Goal: Find specific page/section: Find specific page/section

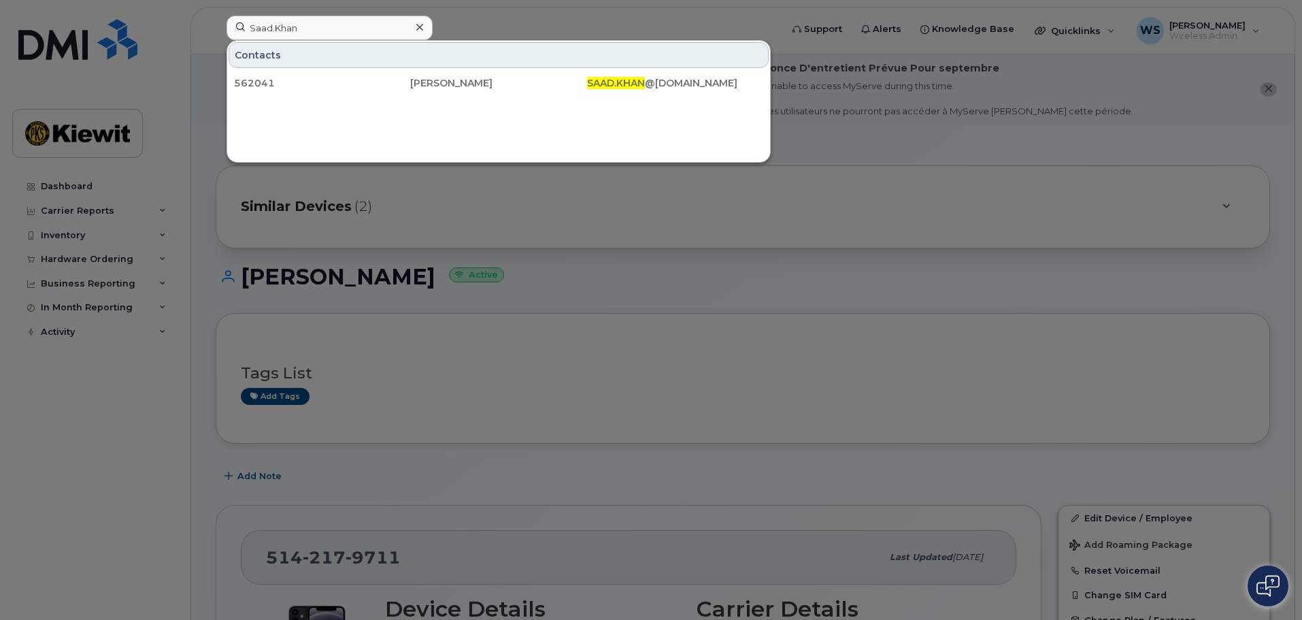
scroll to position [204, 0]
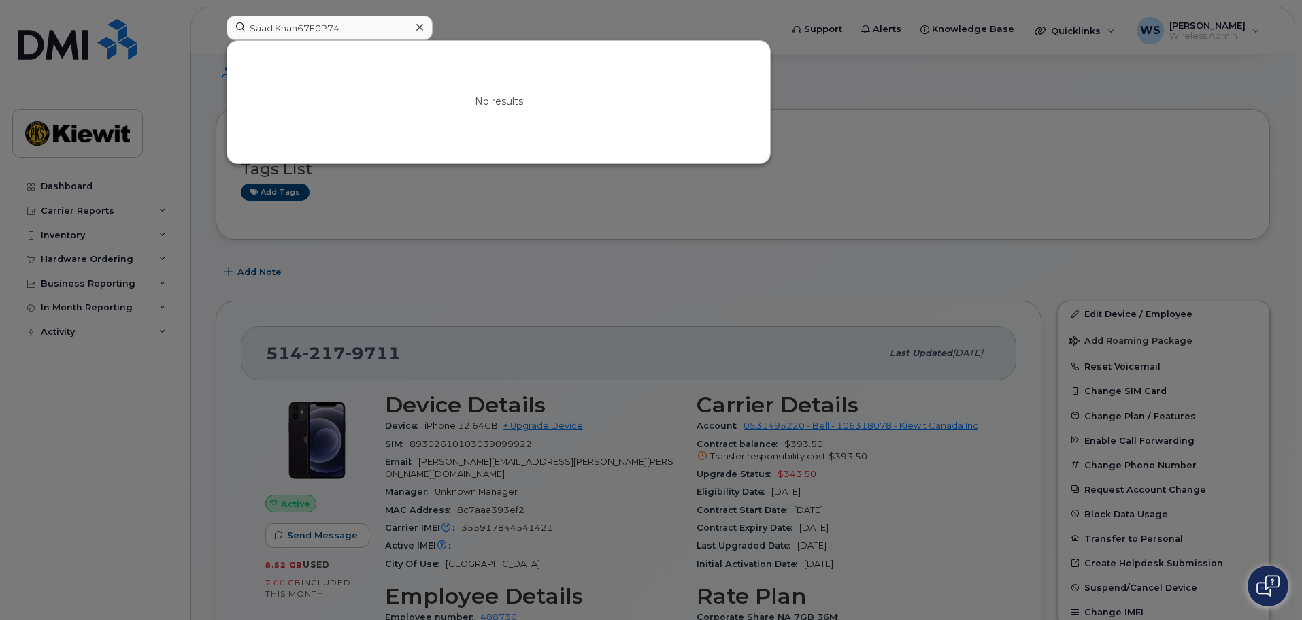
drag, startPoint x: 385, startPoint y: 28, endPoint x: 25, endPoint y: 4, distance: 360.7
click at [216, 16] on div "Saad.Khan67F0P74 No results" at bounding box center [499, 31] width 567 height 30
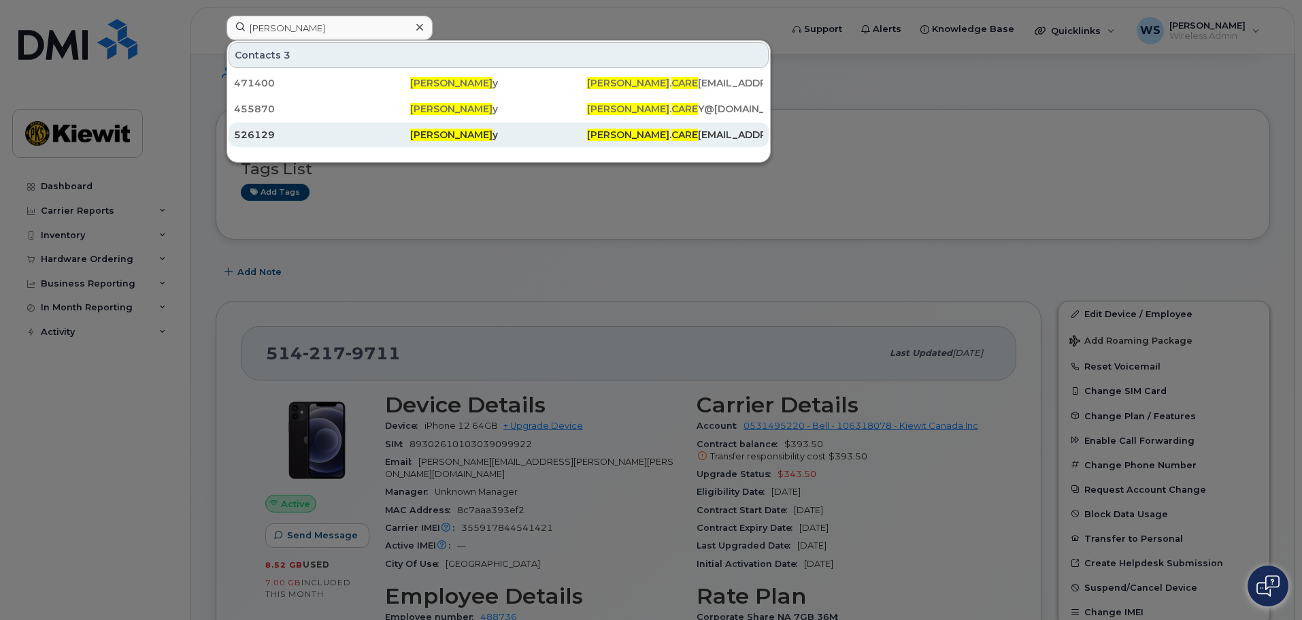
click at [455, 141] on div "[PERSON_NAME] y" at bounding box center [498, 135] width 176 height 14
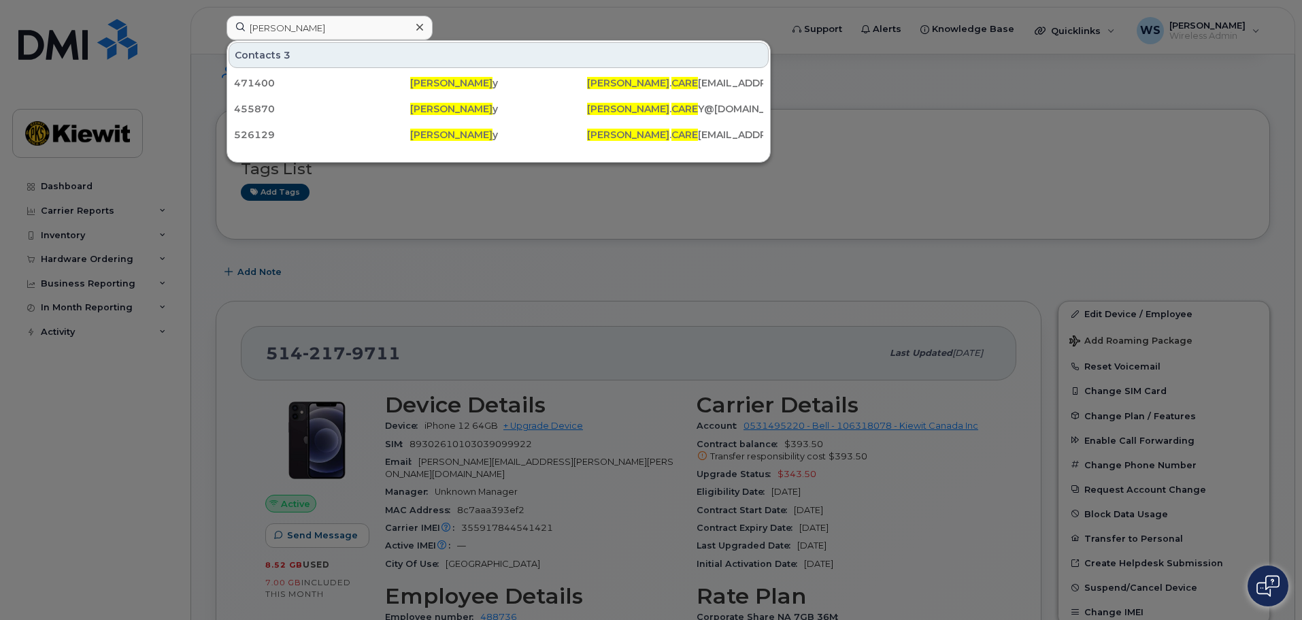
click at [118, 451] on div at bounding box center [651, 310] width 1302 height 620
click at [268, 20] on input "[PERSON_NAME]" at bounding box center [330, 28] width 206 height 24
click at [334, 35] on input "[PERSON_NAME]" at bounding box center [330, 28] width 206 height 24
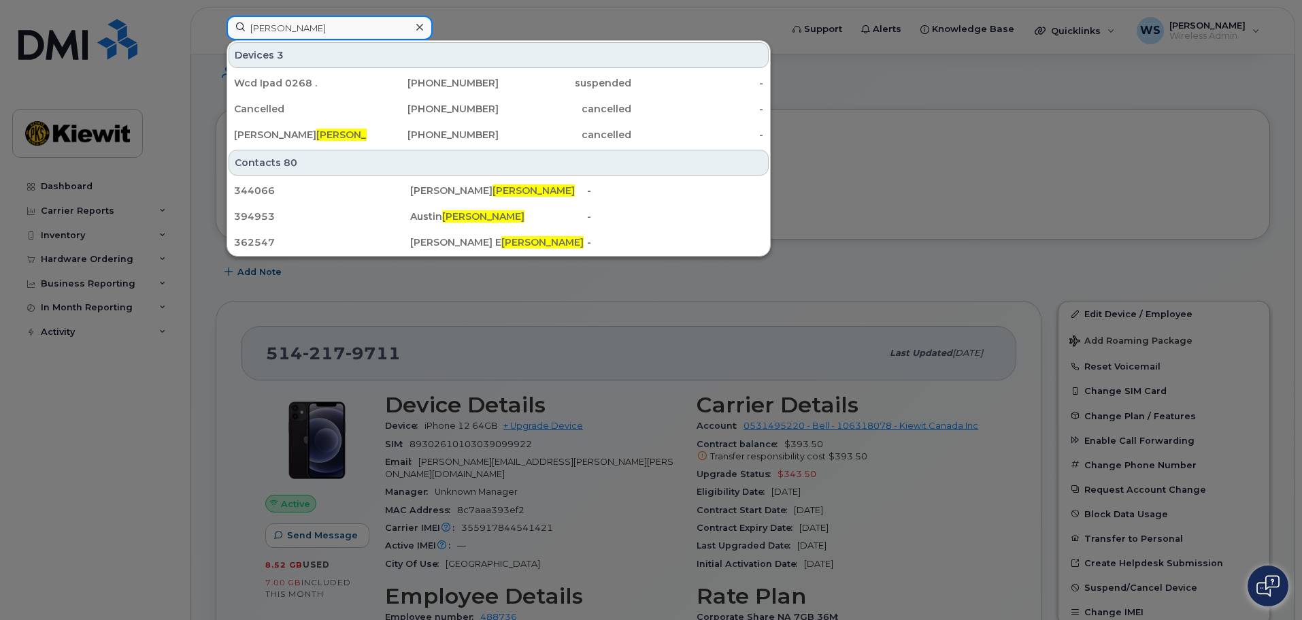
drag, startPoint x: 334, startPoint y: 35, endPoint x: 62, endPoint y: 6, distance: 273.7
click at [216, 18] on div "[PERSON_NAME] Devices 3 Wcd Ipad 0268 . [PHONE_NUMBER] suspended - Cancelled [P…" at bounding box center [499, 31] width 567 height 30
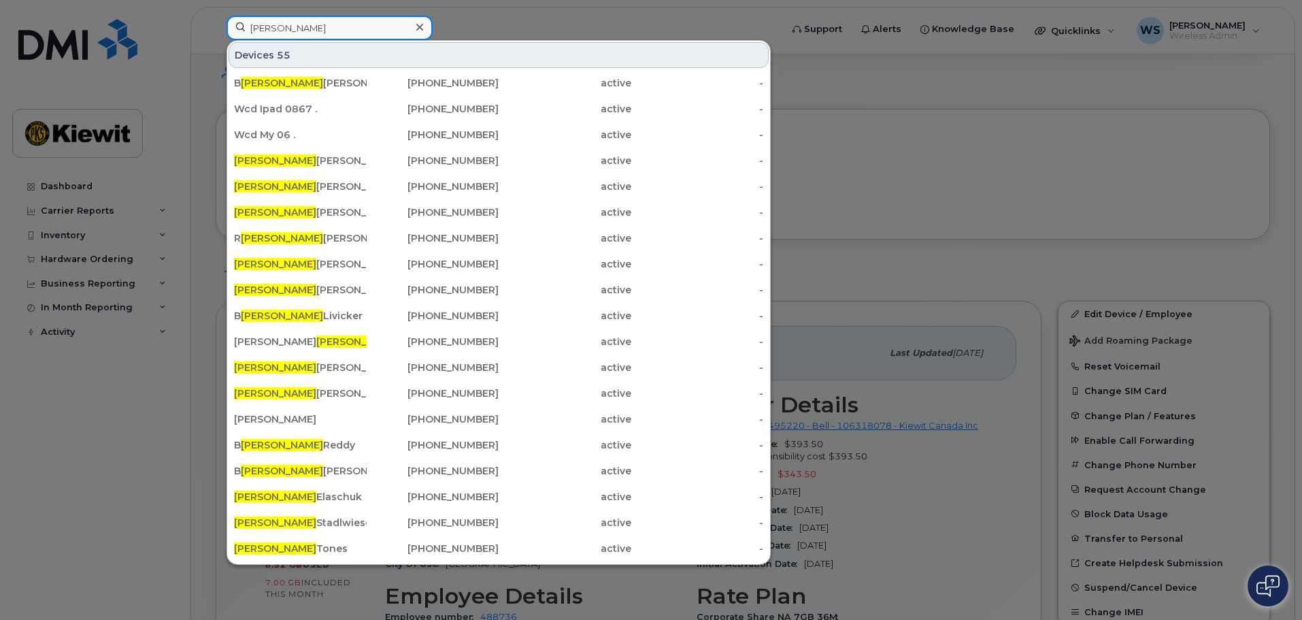
type input "[PERSON_NAME]"
click at [61, 6] on div at bounding box center [651, 310] width 1302 height 620
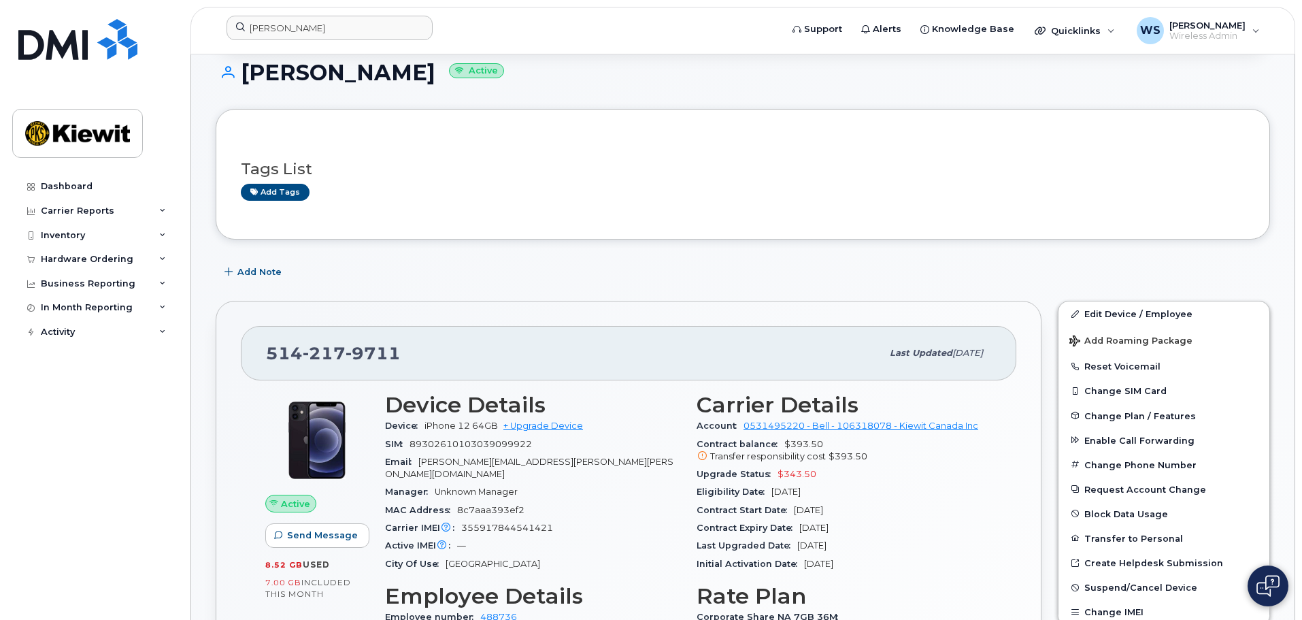
click at [61, 6] on div "Dashboard Carrier Reports Monthly Billing Data Daily Data Pooling Data Behavior…" at bounding box center [92, 310] width 184 height 620
click at [823, 82] on h1 "[PERSON_NAME] Active" at bounding box center [743, 73] width 1055 height 24
